Goal: Find specific page/section: Find specific page/section

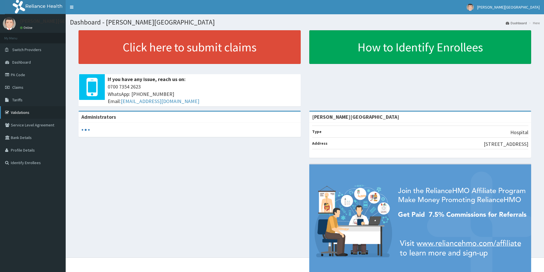
click at [27, 111] on link "Validations" at bounding box center [33, 112] width 66 height 13
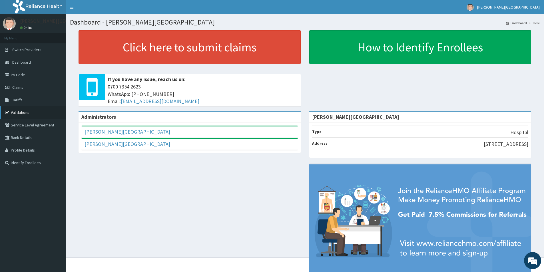
click at [39, 113] on link "Validations" at bounding box center [33, 112] width 66 height 13
